Goal: Transaction & Acquisition: Purchase product/service

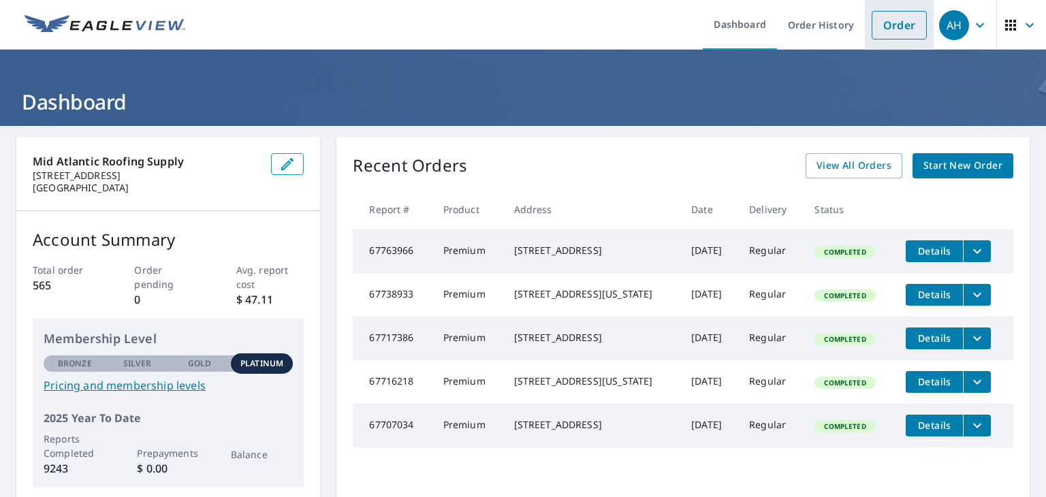
click at [900, 21] on link "Order" at bounding box center [899, 25] width 55 height 29
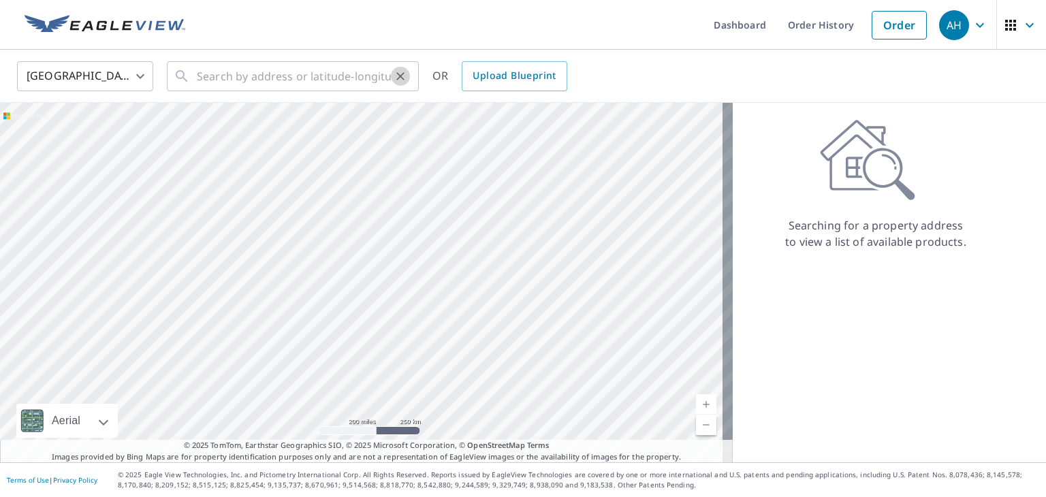
click at [394, 83] on button "Clear" at bounding box center [400, 76] width 19 height 19
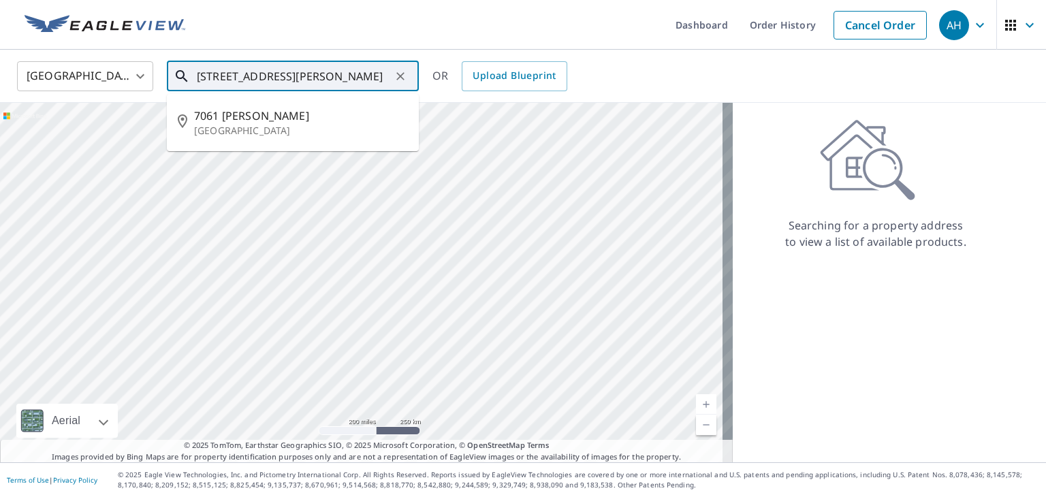
type input "[STREET_ADDRESS][PERSON_NAME]"
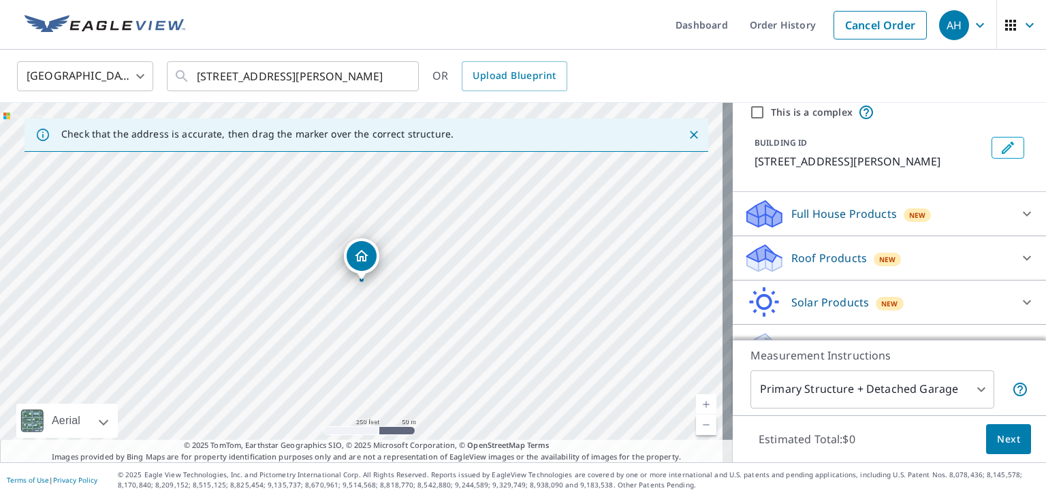
scroll to position [58, 0]
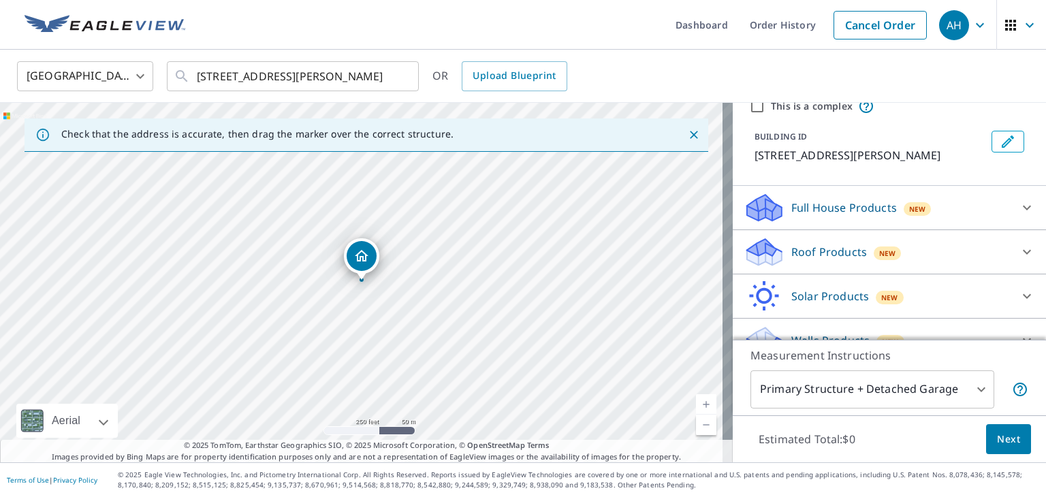
click at [1019, 246] on icon at bounding box center [1027, 252] width 16 height 16
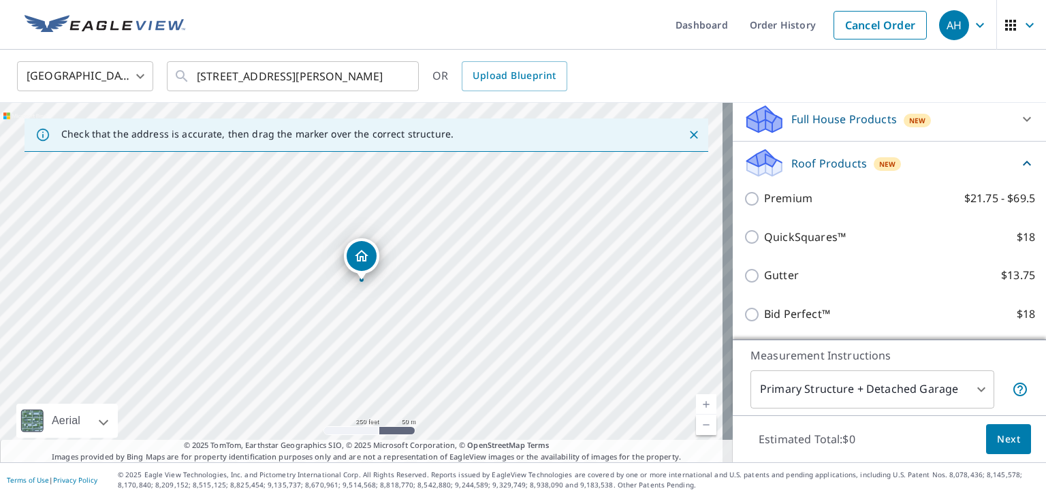
scroll to position [147, 0]
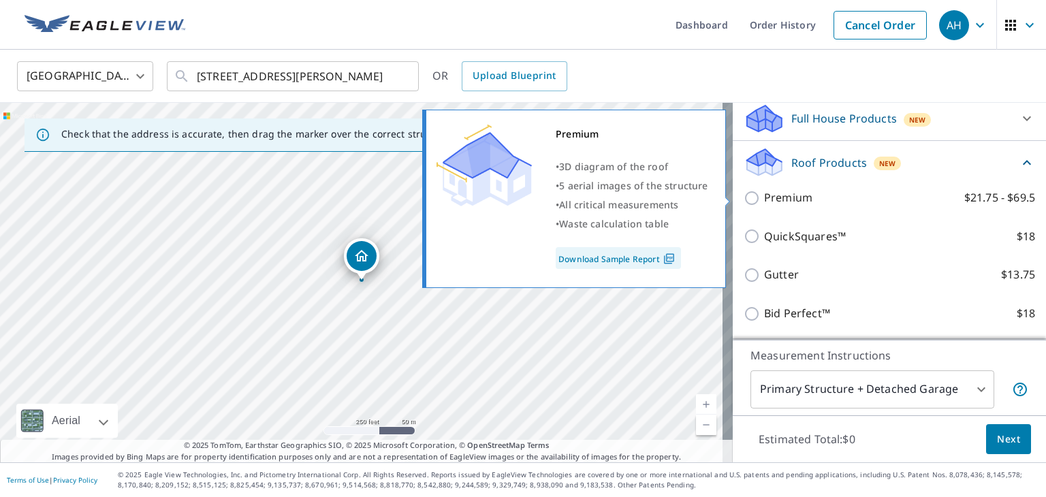
click at [744, 196] on input "Premium $21.75 - $69.5" at bounding box center [754, 198] width 20 height 16
checkbox input "true"
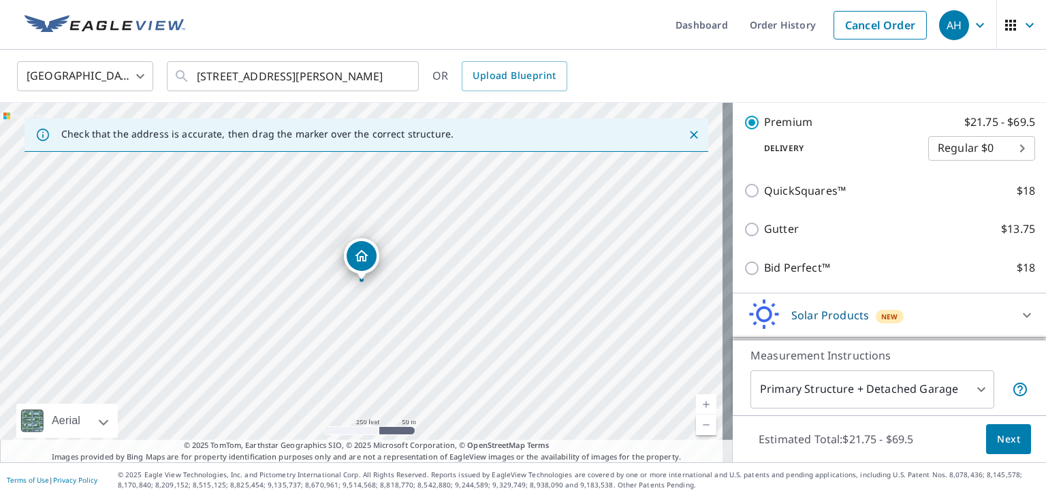
scroll to position [251, 0]
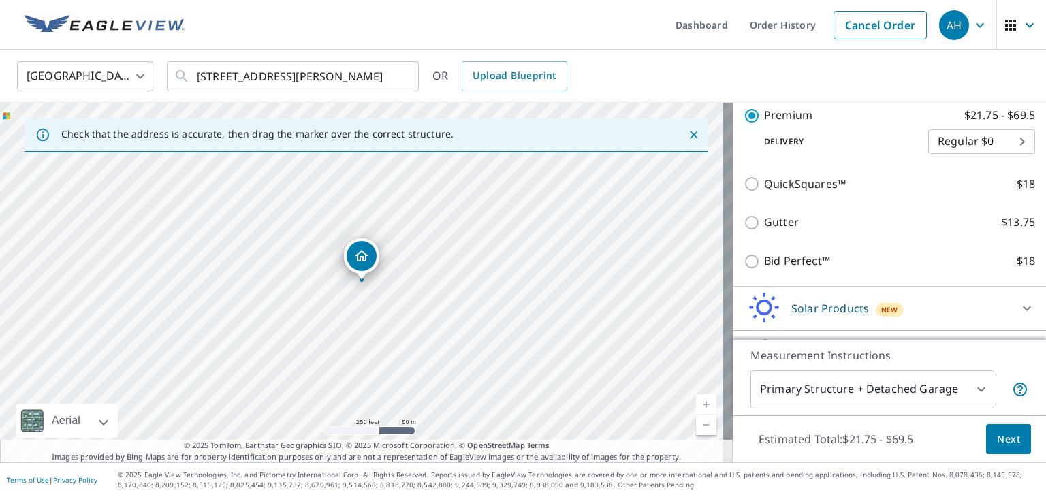
click at [997, 442] on span "Next" at bounding box center [1008, 439] width 23 height 17
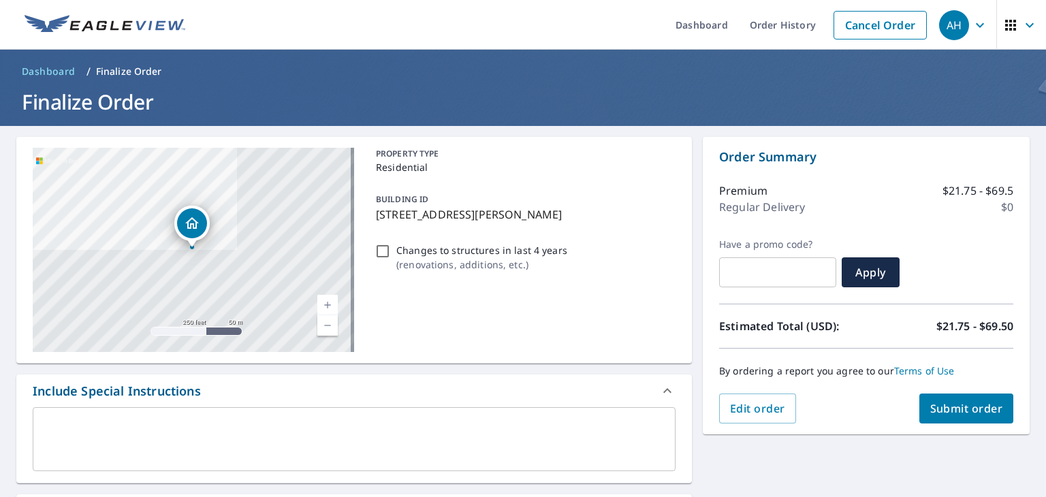
click at [995, 442] on div "[STREET_ADDRESS][PERSON_NAME] A standard road map Aerial A detailed look from a…" at bounding box center [523, 479] width 1046 height 706
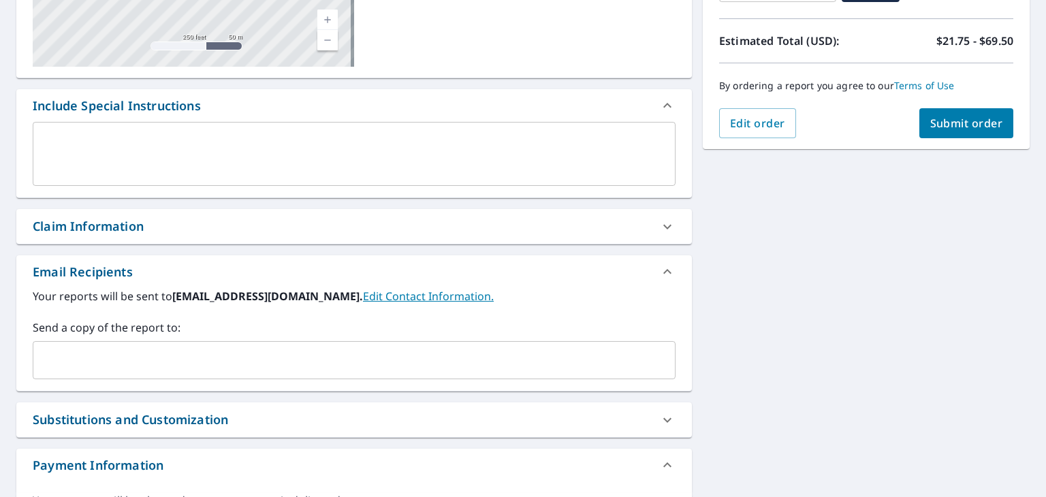
scroll to position [290, 0]
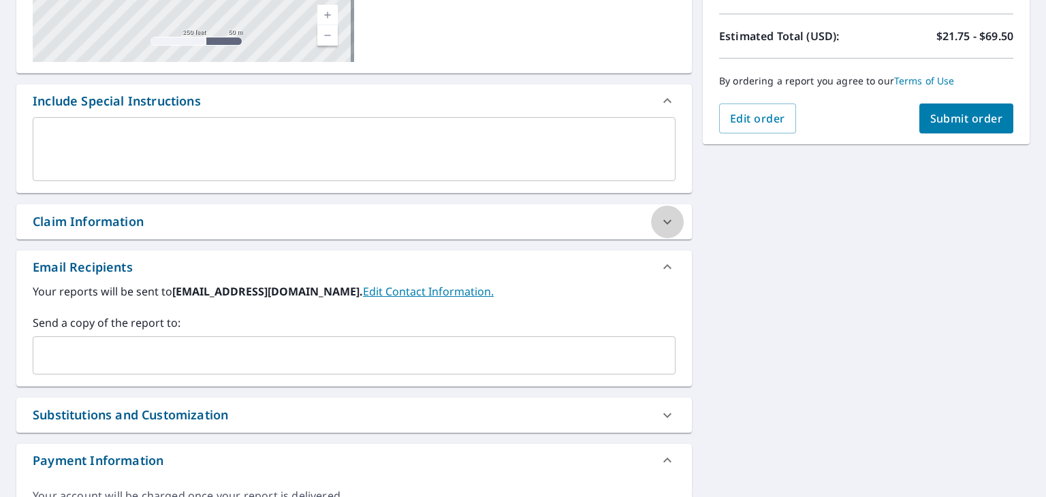
click at [659, 221] on icon at bounding box center [667, 222] width 16 height 16
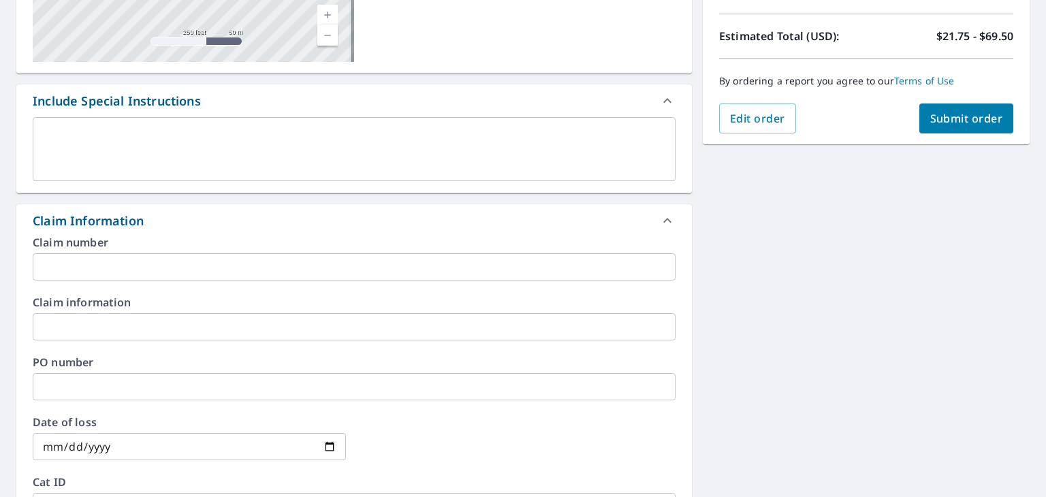
click at [394, 270] on input "text" at bounding box center [354, 266] width 643 height 27
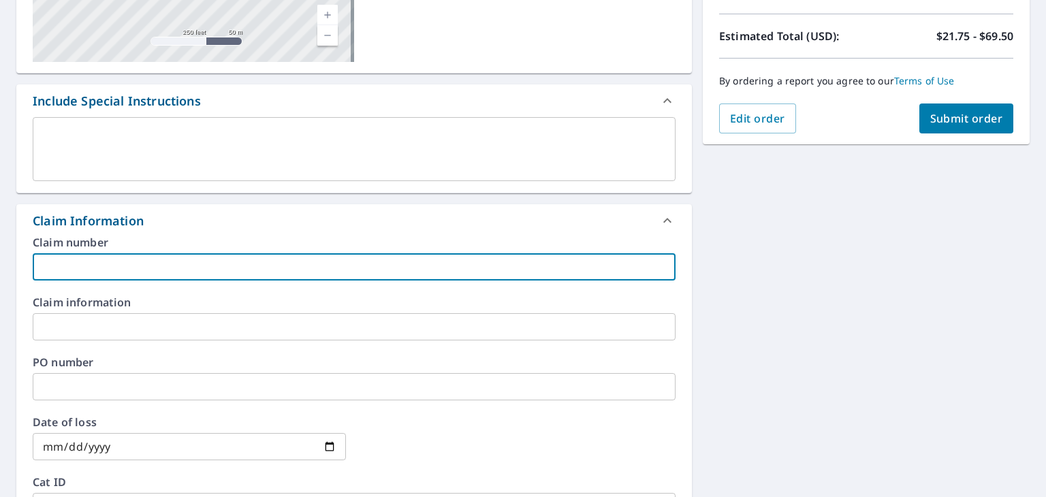
type input "Strong Ridge"
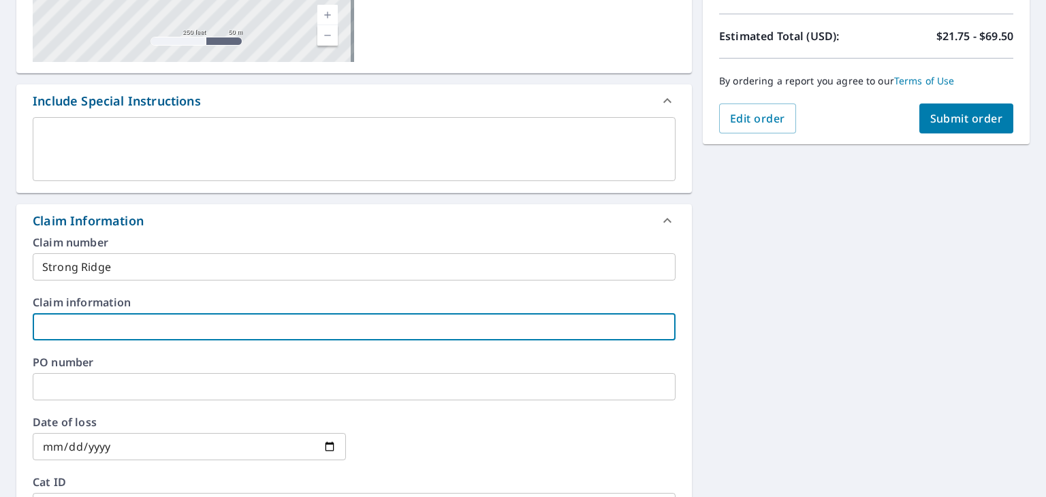
click at [144, 324] on input "text" at bounding box center [354, 326] width 643 height 27
type input "Strong Ridge"
click at [136, 383] on input "text" at bounding box center [354, 386] width 643 height 27
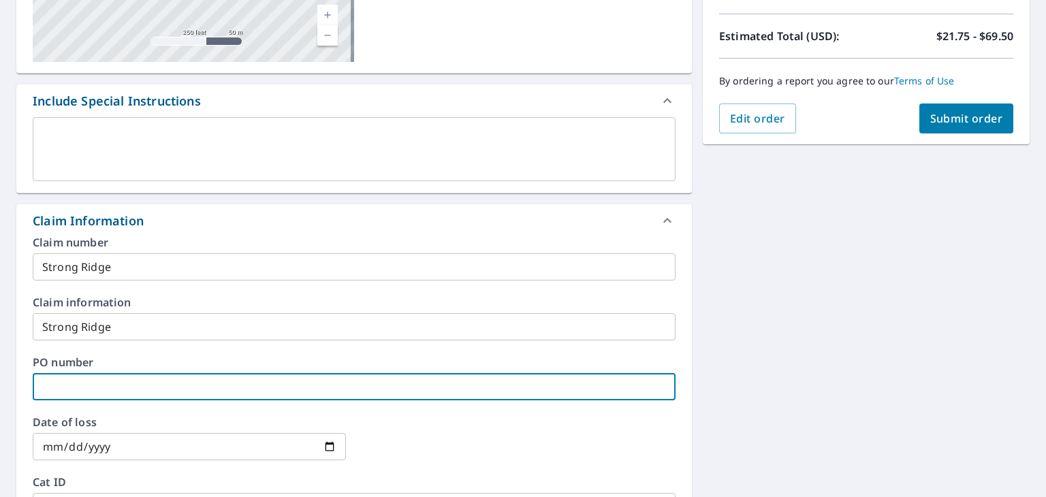
type input "Strong Ridge"
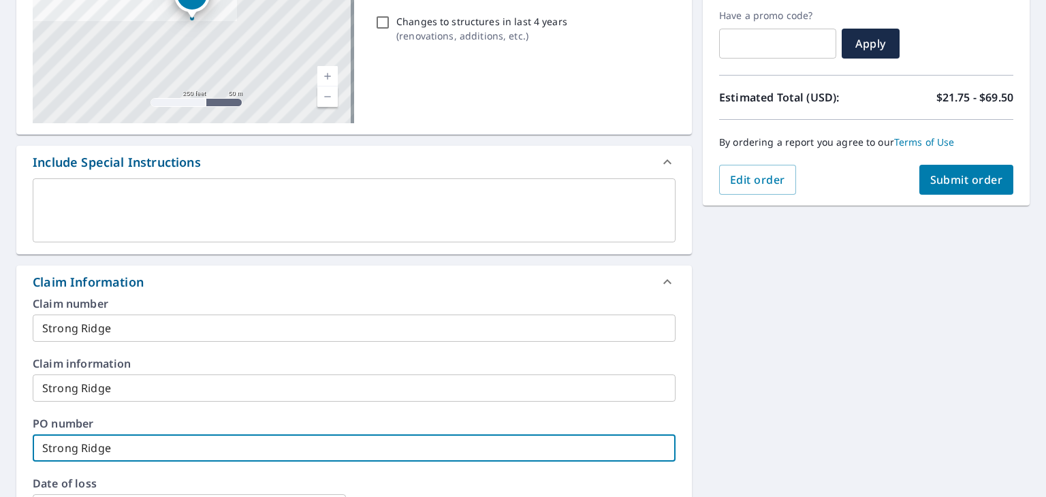
scroll to position [226, 0]
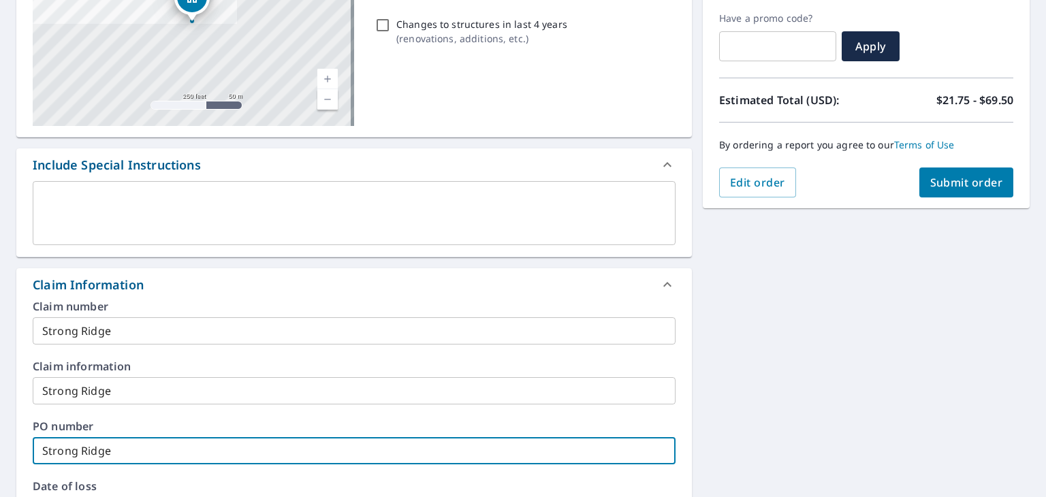
click at [955, 183] on span "Submit order" at bounding box center [966, 182] width 73 height 15
